Goal: Task Accomplishment & Management: Manage account settings

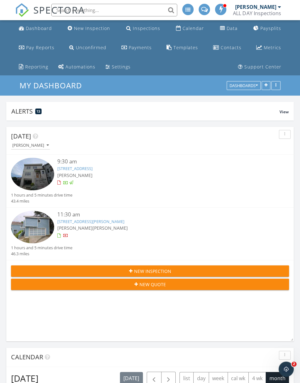
scroll to position [136, 288]
